Goal: Find specific page/section: Find specific page/section

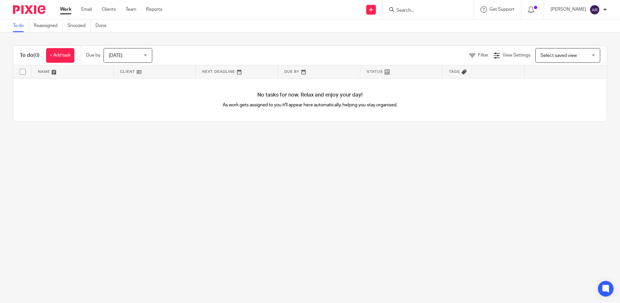
click at [425, 11] on input "Search" at bounding box center [425, 11] width 58 height 6
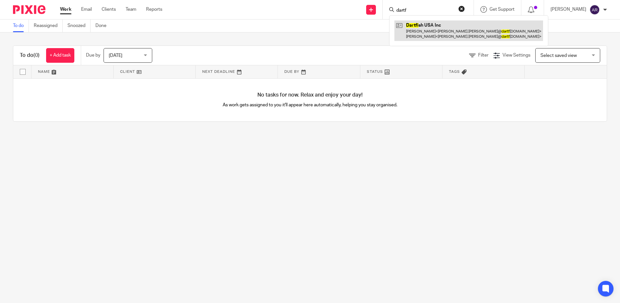
type input "dartf"
click at [423, 32] on link at bounding box center [468, 30] width 149 height 20
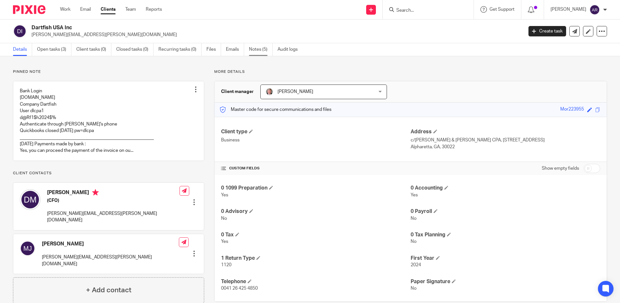
click at [255, 51] on link "Notes (5)" at bounding box center [261, 49] width 24 height 13
